Goal: Information Seeking & Learning: Learn about a topic

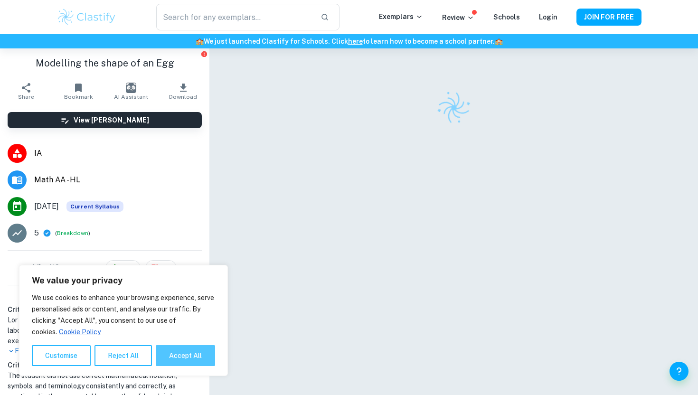
click at [184, 361] on button "Accept All" at bounding box center [185, 355] width 59 height 21
checkbox input "true"
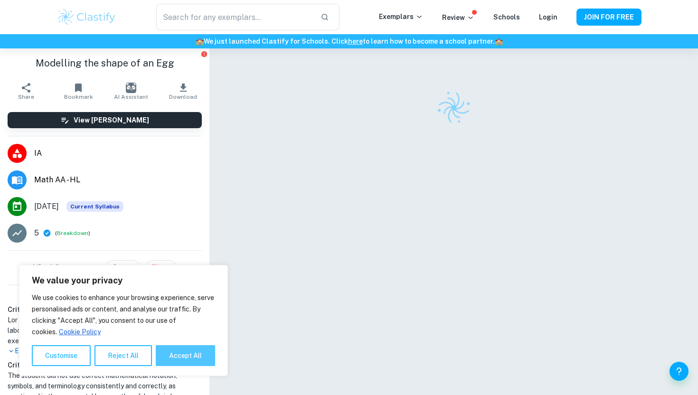
checkbox input "true"
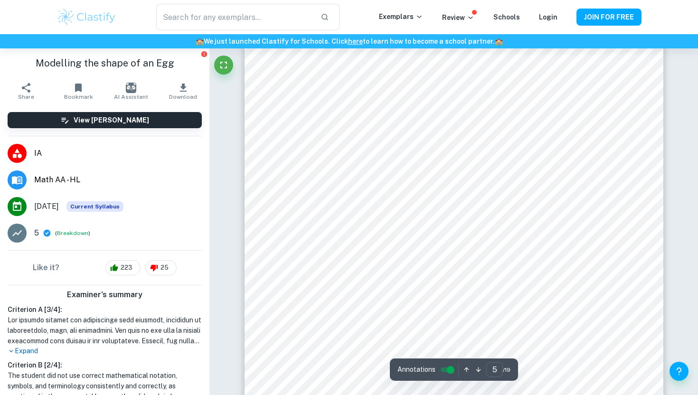
scroll to position [2376, 0]
type input "1"
